Goal: Information Seeking & Learning: Learn about a topic

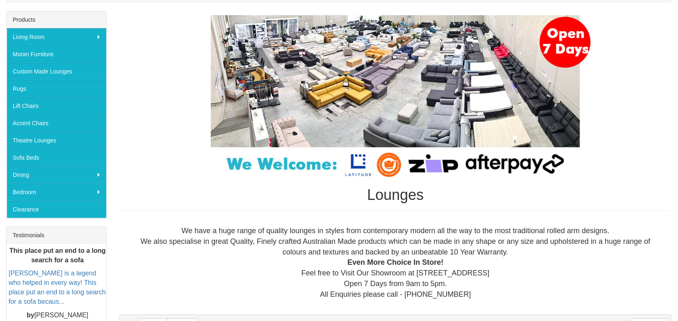
scroll to position [123, 0]
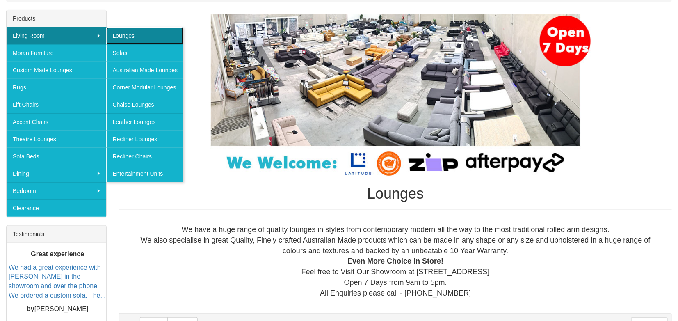
click at [137, 37] on link "Lounges" at bounding box center [144, 35] width 77 height 17
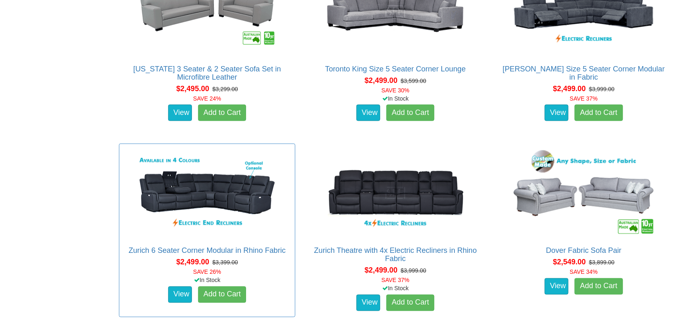
scroll to position [1806, 0]
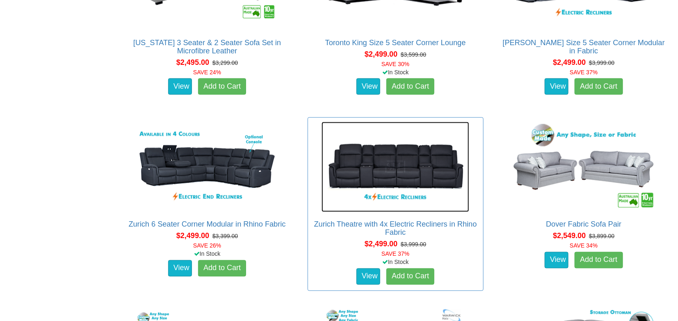
click at [398, 176] on img at bounding box center [396, 167] width 148 height 90
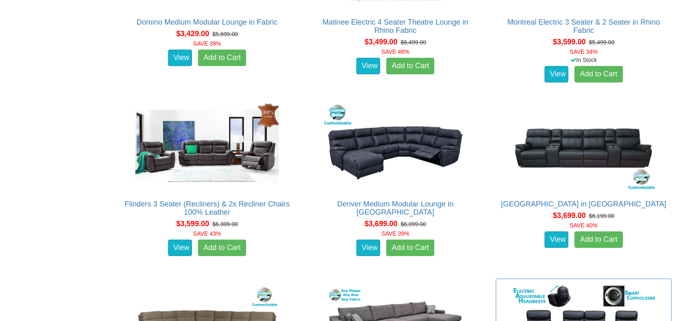
scroll to position [4189, 0]
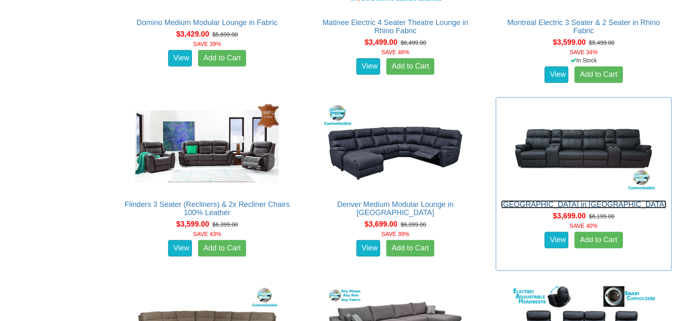
click at [574, 203] on link "Denver Theatre Lounge in Fabric" at bounding box center [583, 204] width 165 height 8
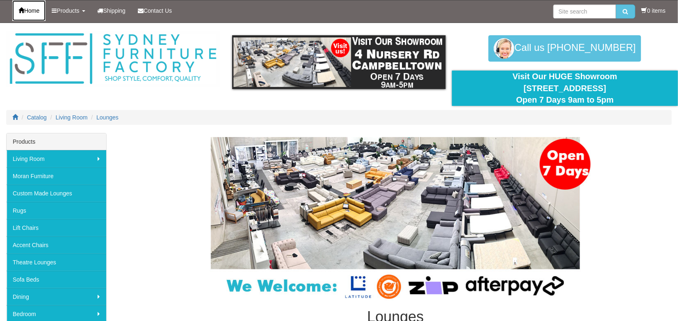
click at [33, 12] on span "Home" at bounding box center [31, 10] width 15 height 7
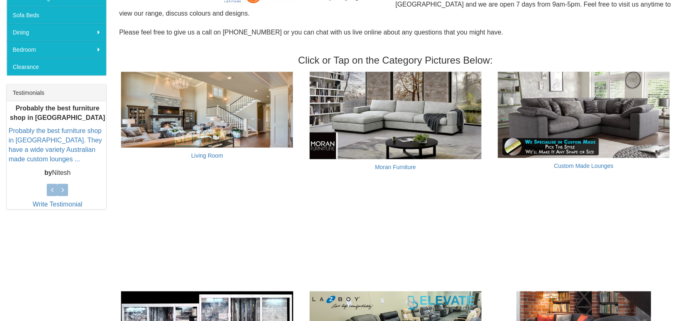
scroll to position [246, 0]
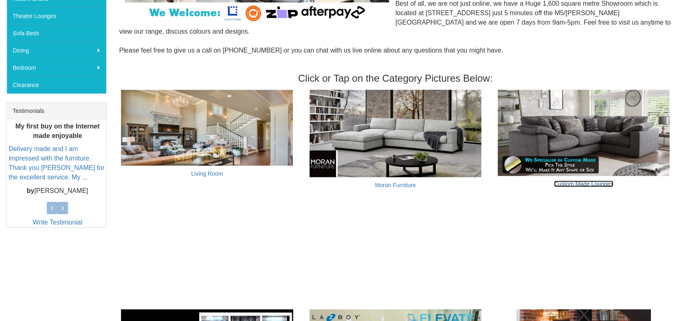
click at [568, 183] on link "Custom Made Lounges" at bounding box center [584, 184] width 60 height 7
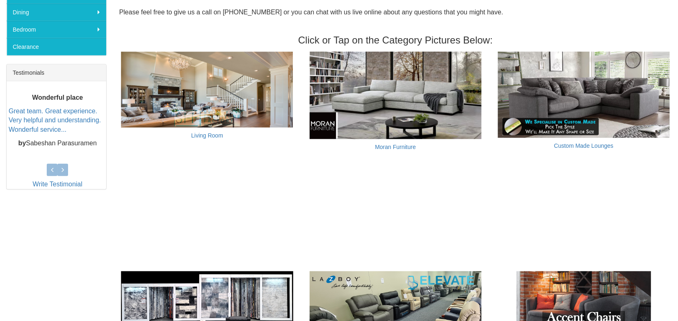
scroll to position [246, 0]
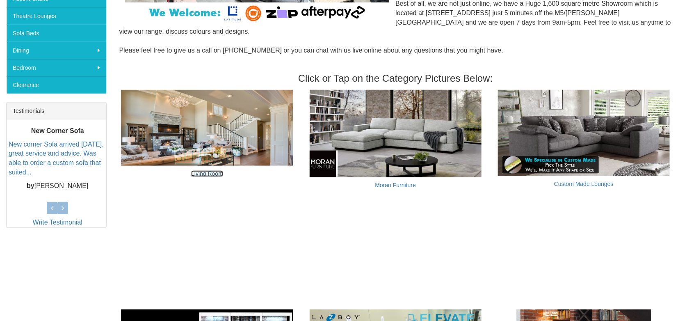
click at [205, 173] on link "Living Room" at bounding box center [207, 173] width 32 height 7
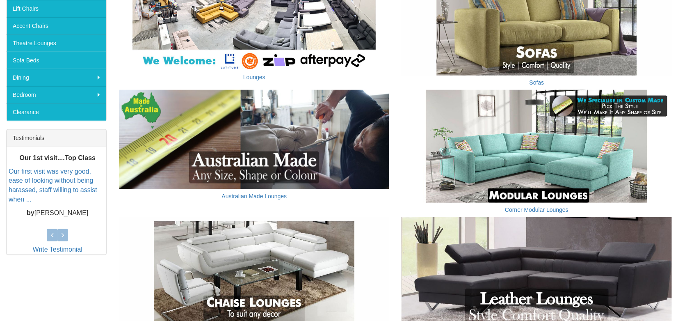
scroll to position [164, 0]
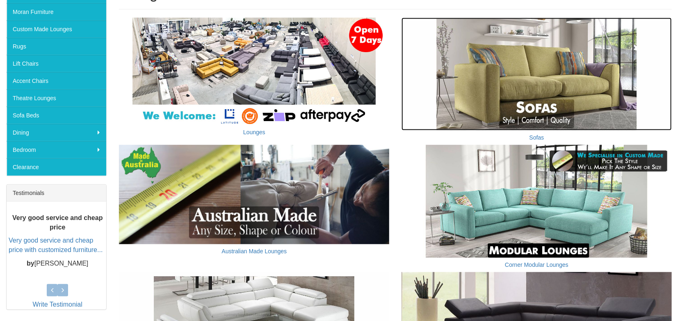
click at [534, 119] on img at bounding box center [537, 74] width 270 height 112
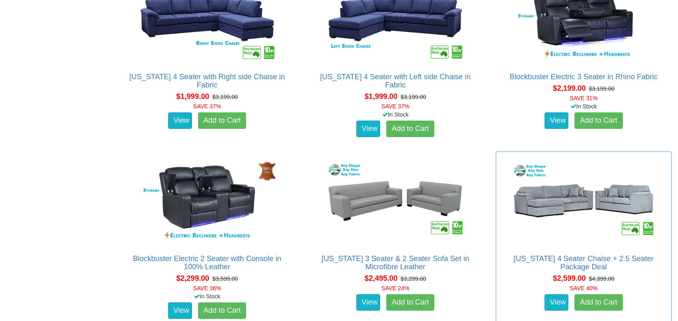
scroll to position [1477, 0]
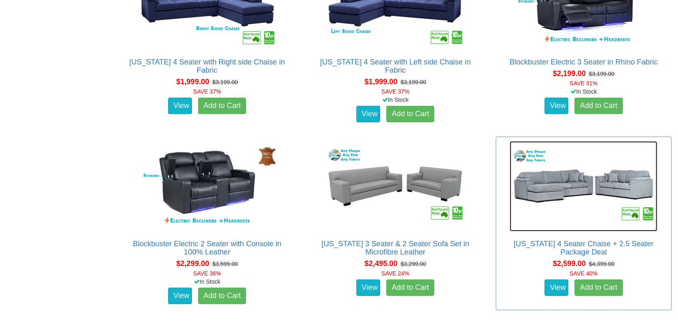
click at [548, 188] on img at bounding box center [584, 186] width 148 height 90
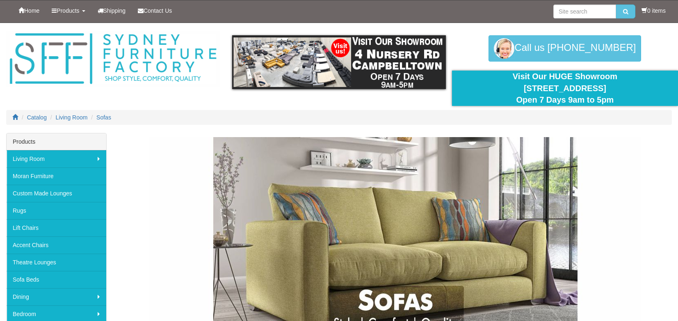
scroll to position [1477, 0]
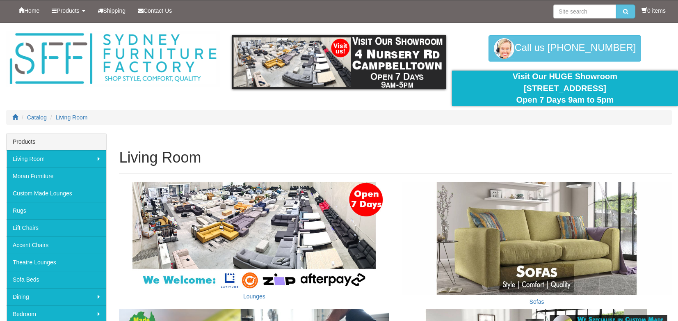
scroll to position [164, 0]
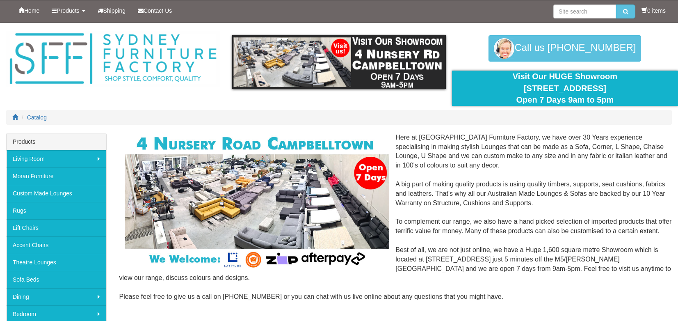
scroll to position [293, 0]
